Goal: Transaction & Acquisition: Purchase product/service

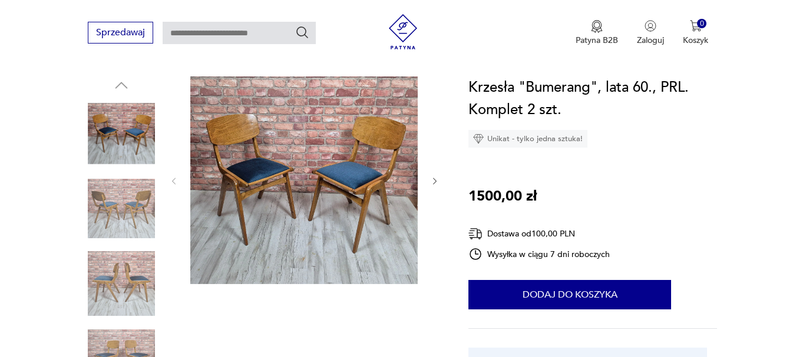
click at [317, 203] on img at bounding box center [303, 181] width 227 height 208
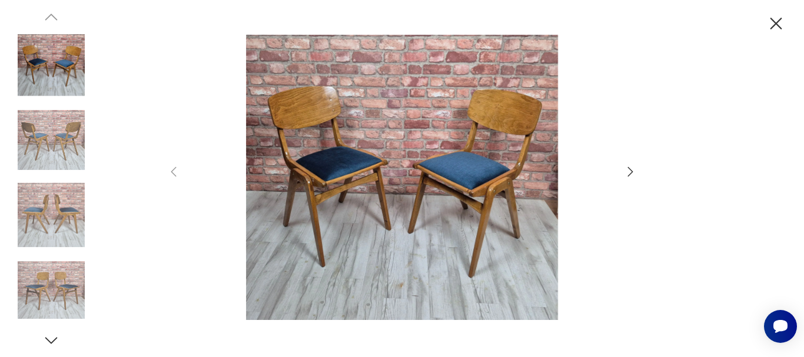
click at [330, 191] on img at bounding box center [402, 178] width 419 height 286
click at [436, 148] on img at bounding box center [402, 178] width 419 height 286
click at [436, 147] on img at bounding box center [402, 178] width 419 height 286
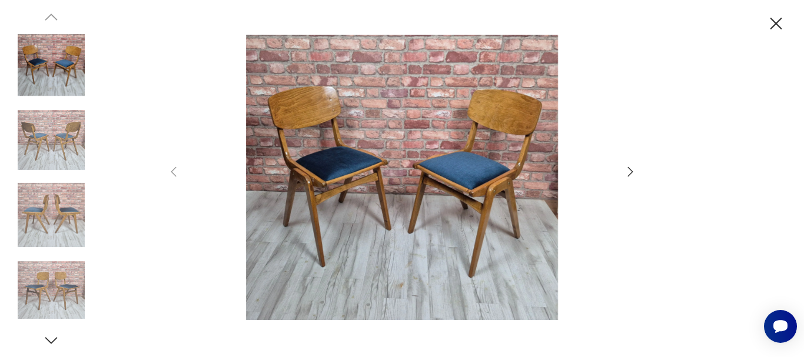
click at [632, 175] on icon "button" at bounding box center [631, 172] width 14 height 14
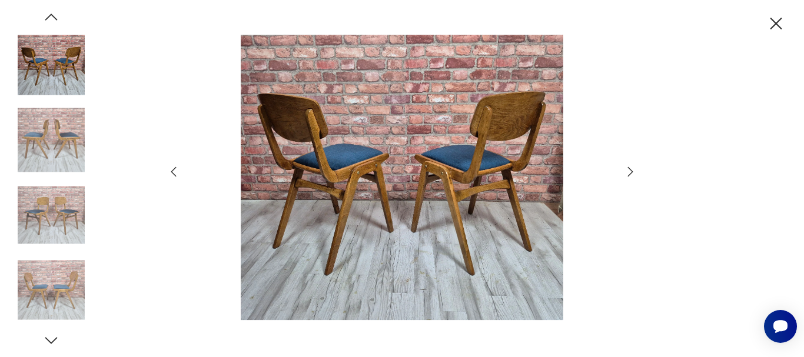
click at [634, 175] on icon "button" at bounding box center [631, 172] width 14 height 14
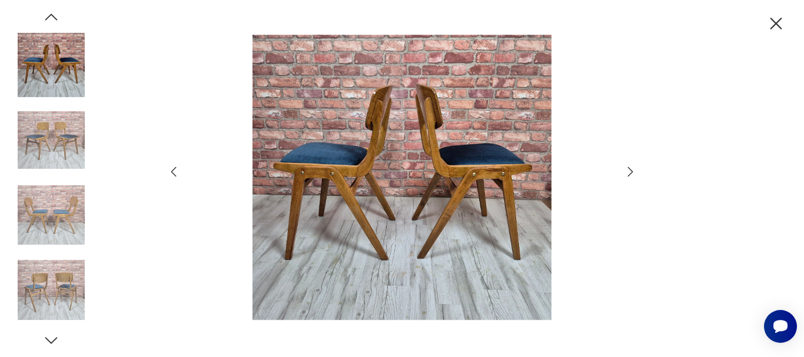
click at [635, 176] on icon "button" at bounding box center [631, 172] width 14 height 14
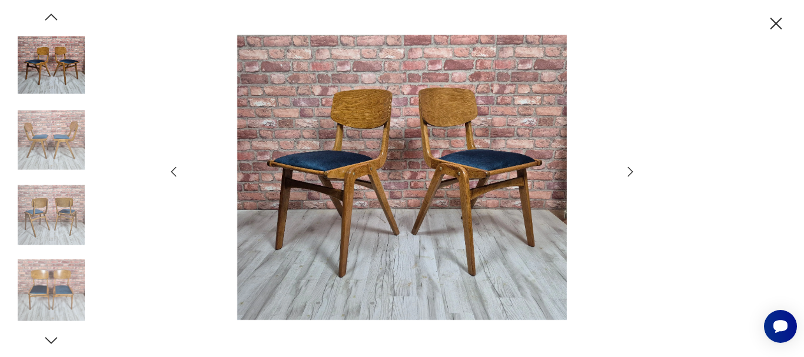
click at [635, 176] on icon "button" at bounding box center [631, 172] width 14 height 14
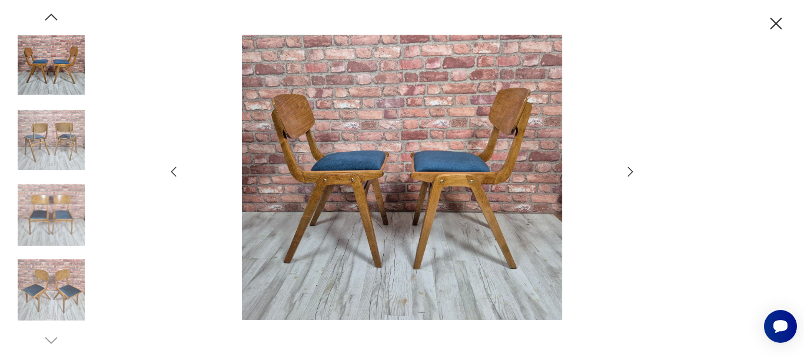
click at [635, 176] on icon "button" at bounding box center [631, 172] width 14 height 14
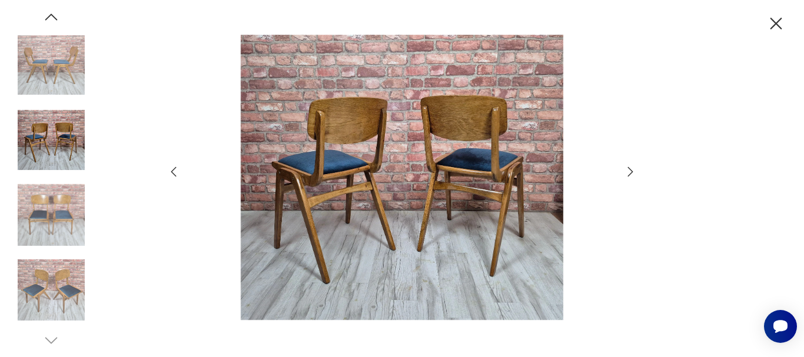
click at [635, 176] on icon "button" at bounding box center [631, 172] width 14 height 14
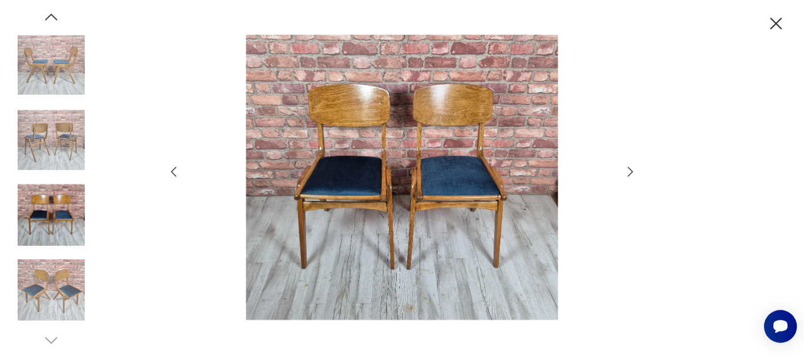
click at [635, 176] on icon "button" at bounding box center [631, 172] width 14 height 14
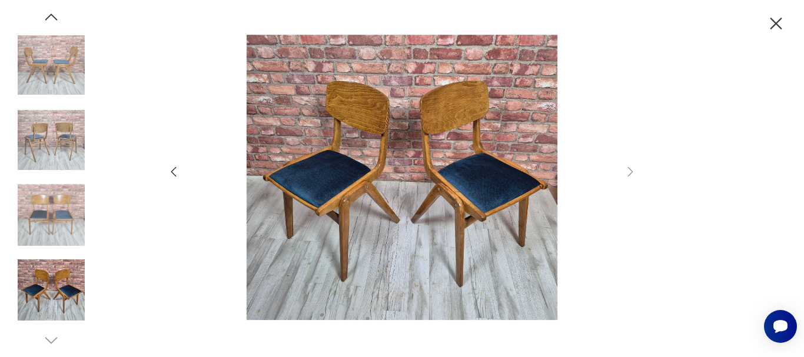
click at [462, 158] on img at bounding box center [402, 178] width 419 height 286
click at [775, 24] on icon "button" at bounding box center [776, 24] width 21 height 21
